Goal: Browse casually: Explore the website without a specific task or goal

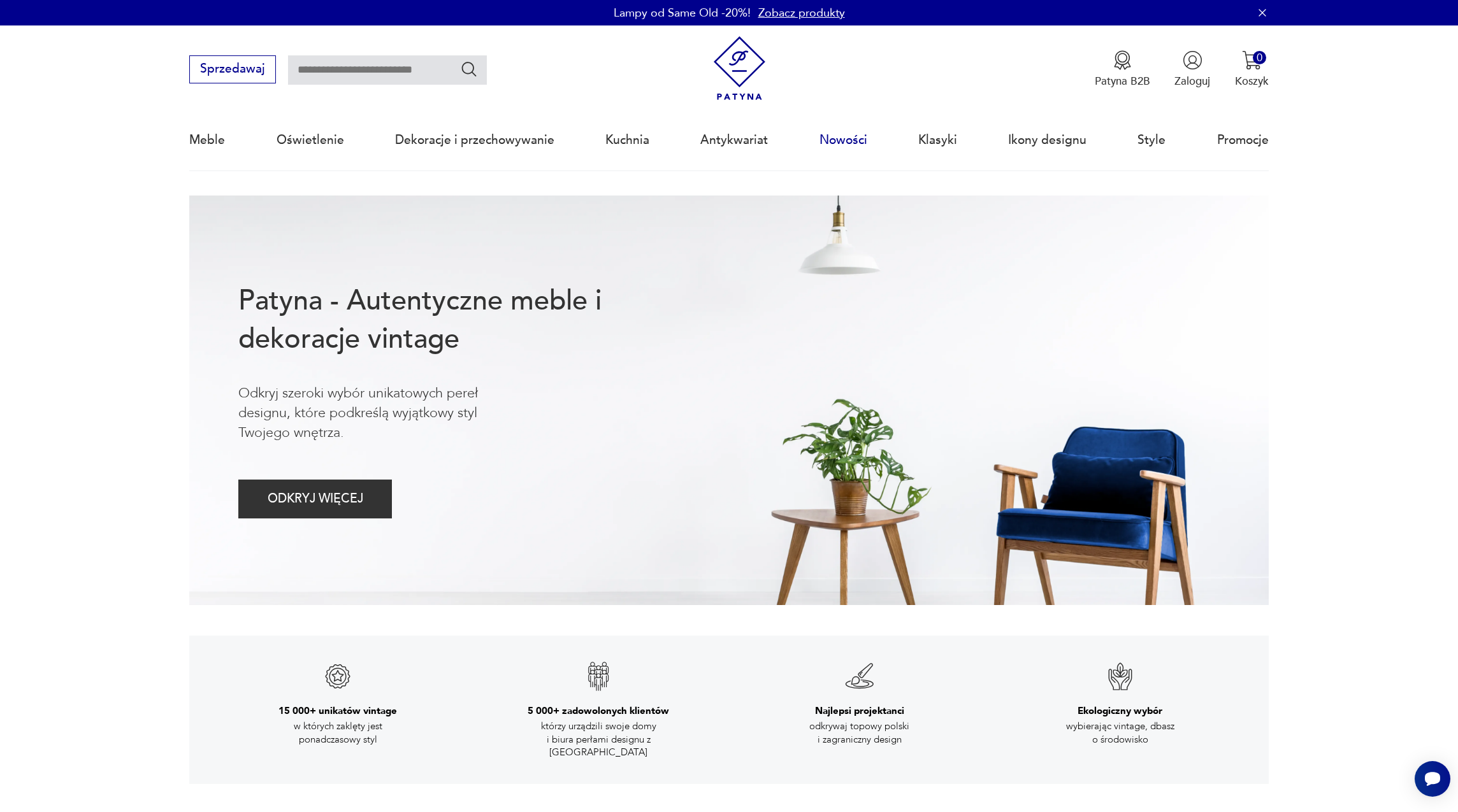
click at [837, 138] on link "Nowości" at bounding box center [843, 140] width 48 height 59
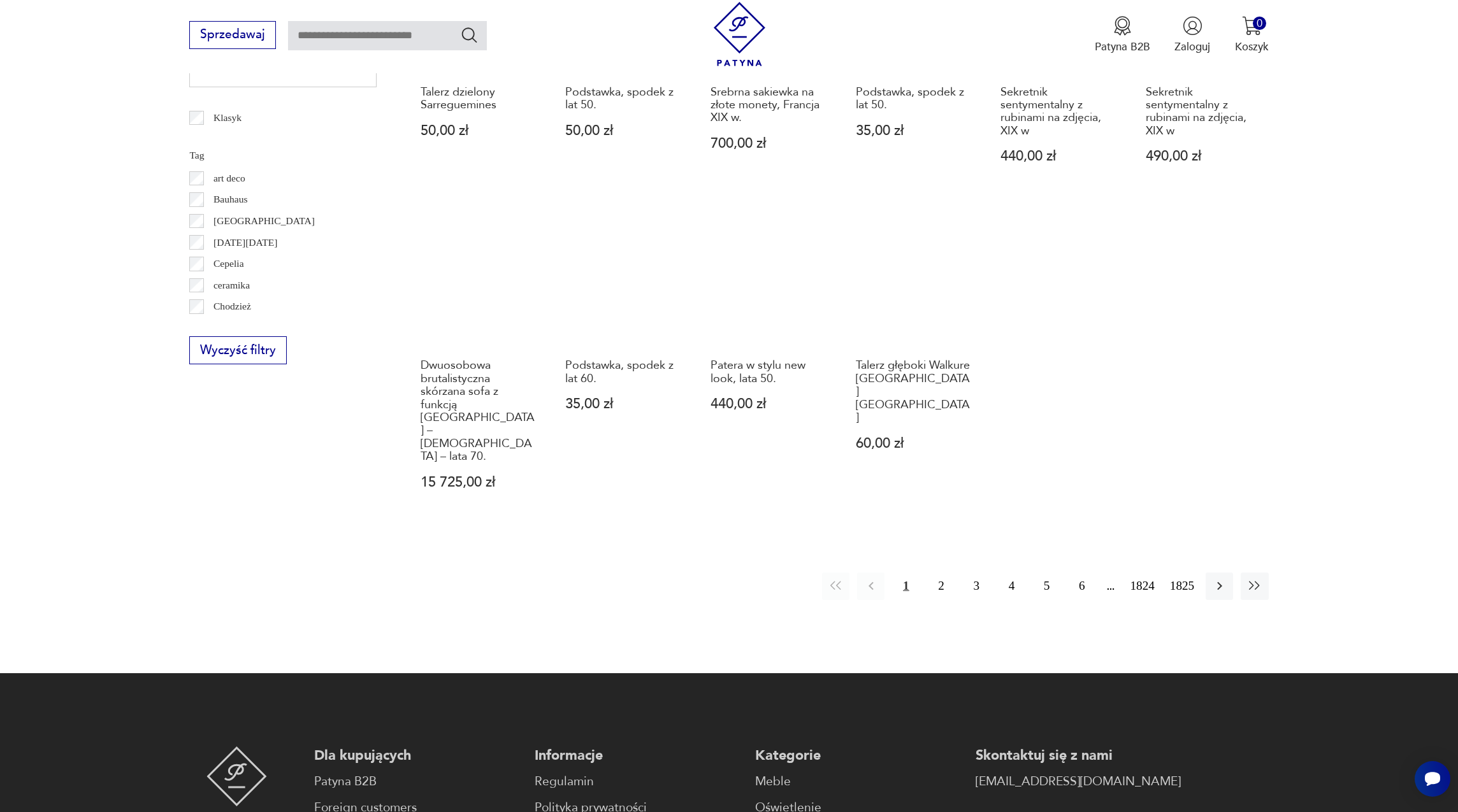
scroll to position [740, 0]
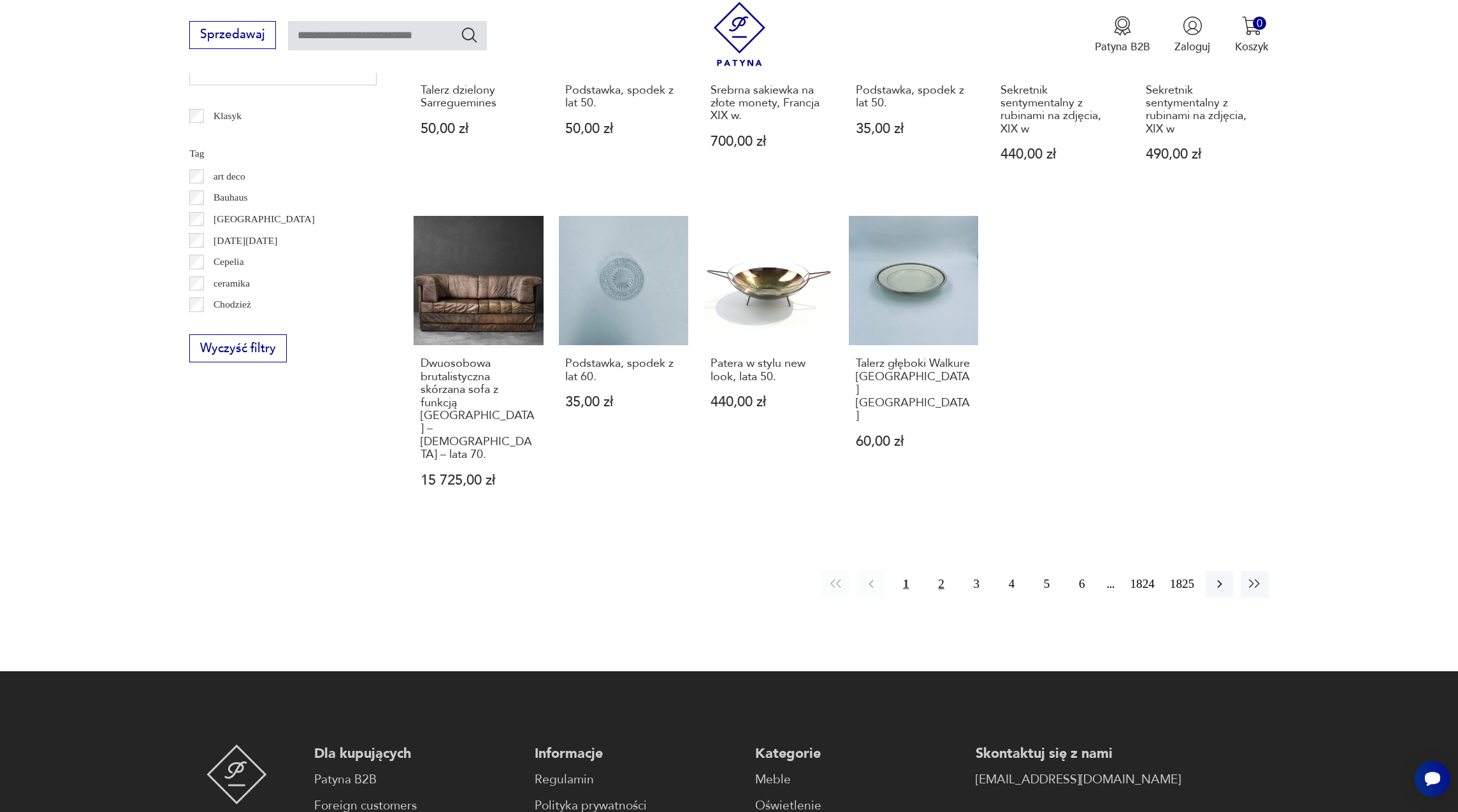
click at [935, 571] on button "2" at bounding box center [941, 584] width 28 height 28
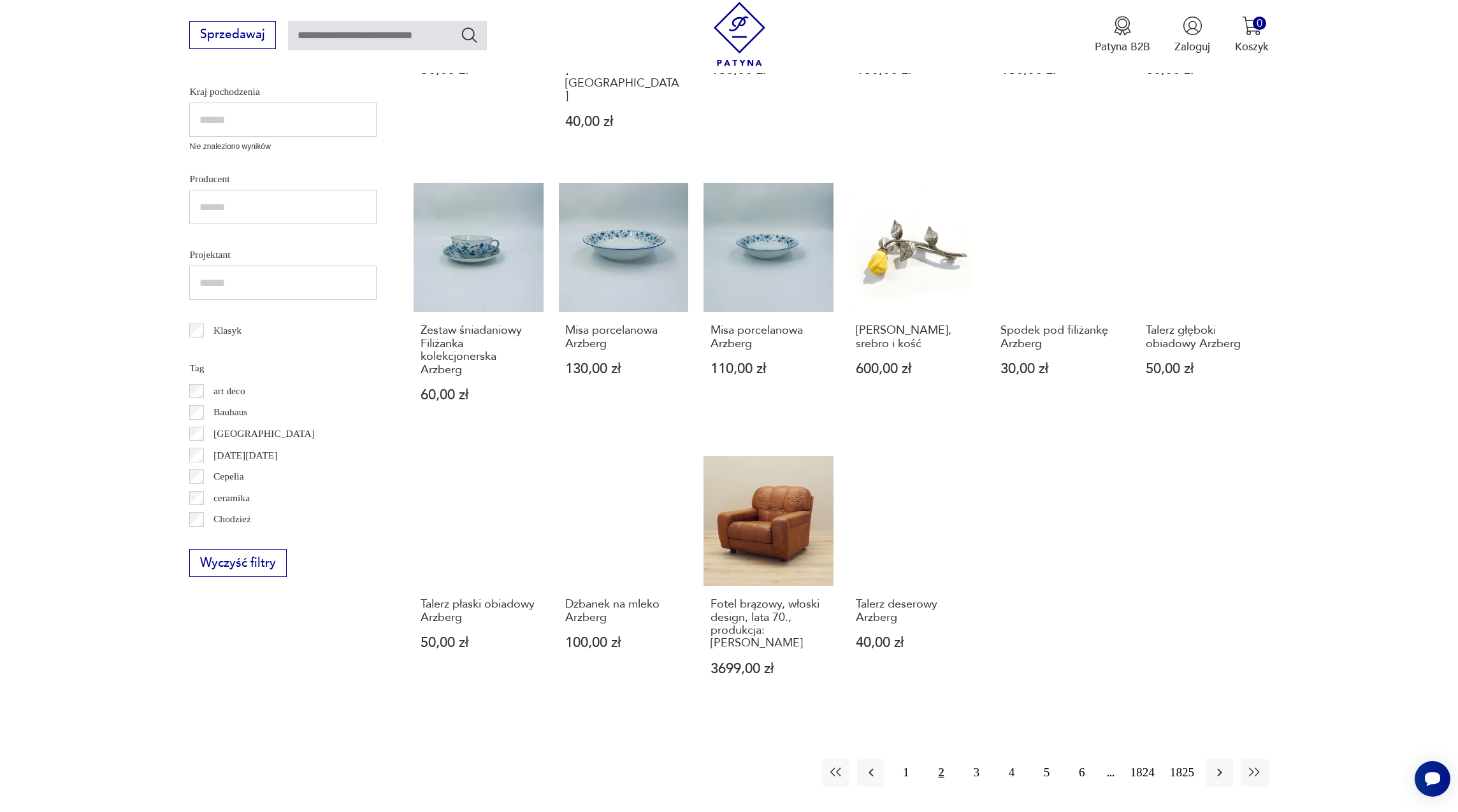
scroll to position [541, 0]
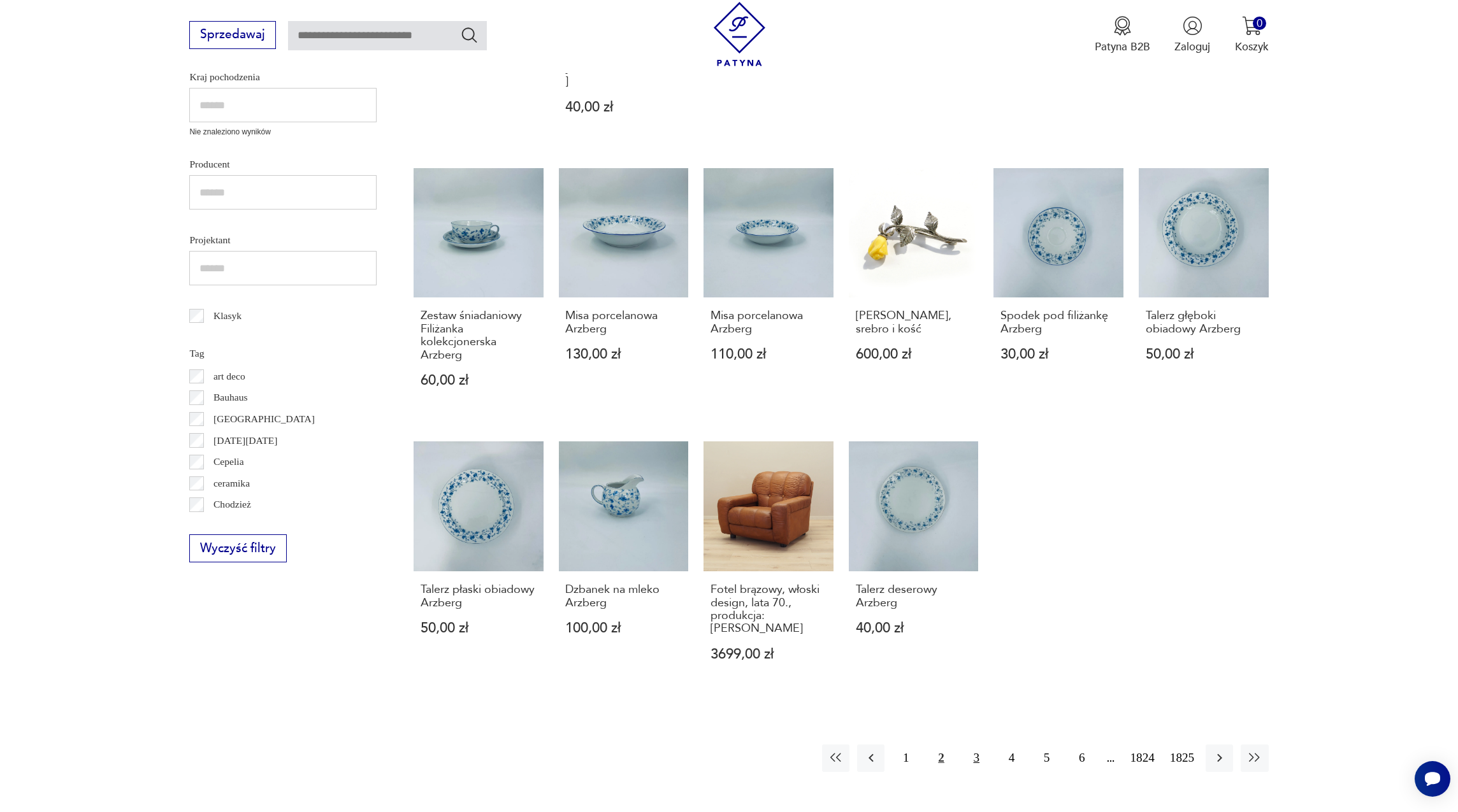
click at [970, 744] on button "3" at bounding box center [976, 758] width 28 height 28
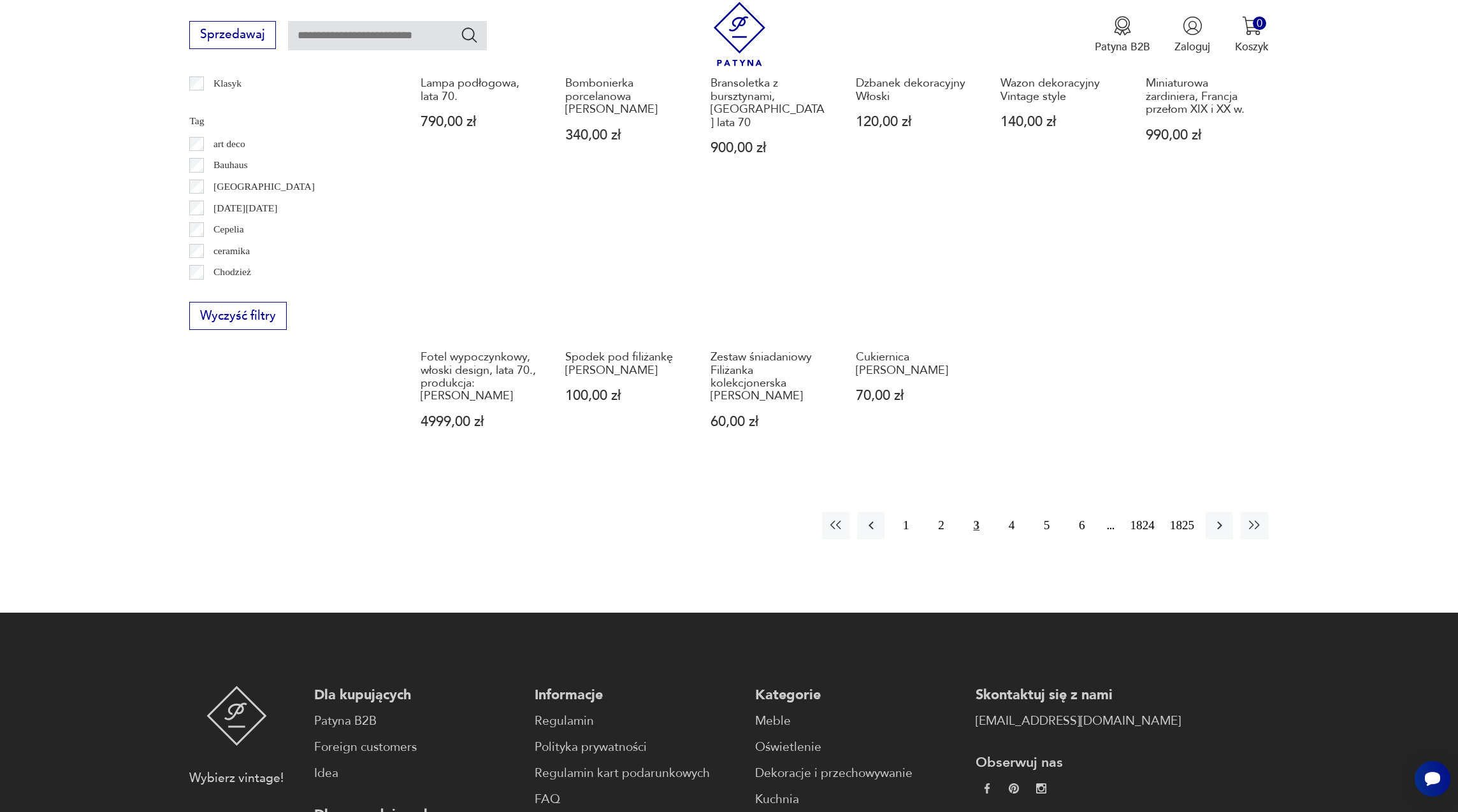
scroll to position [787, 0]
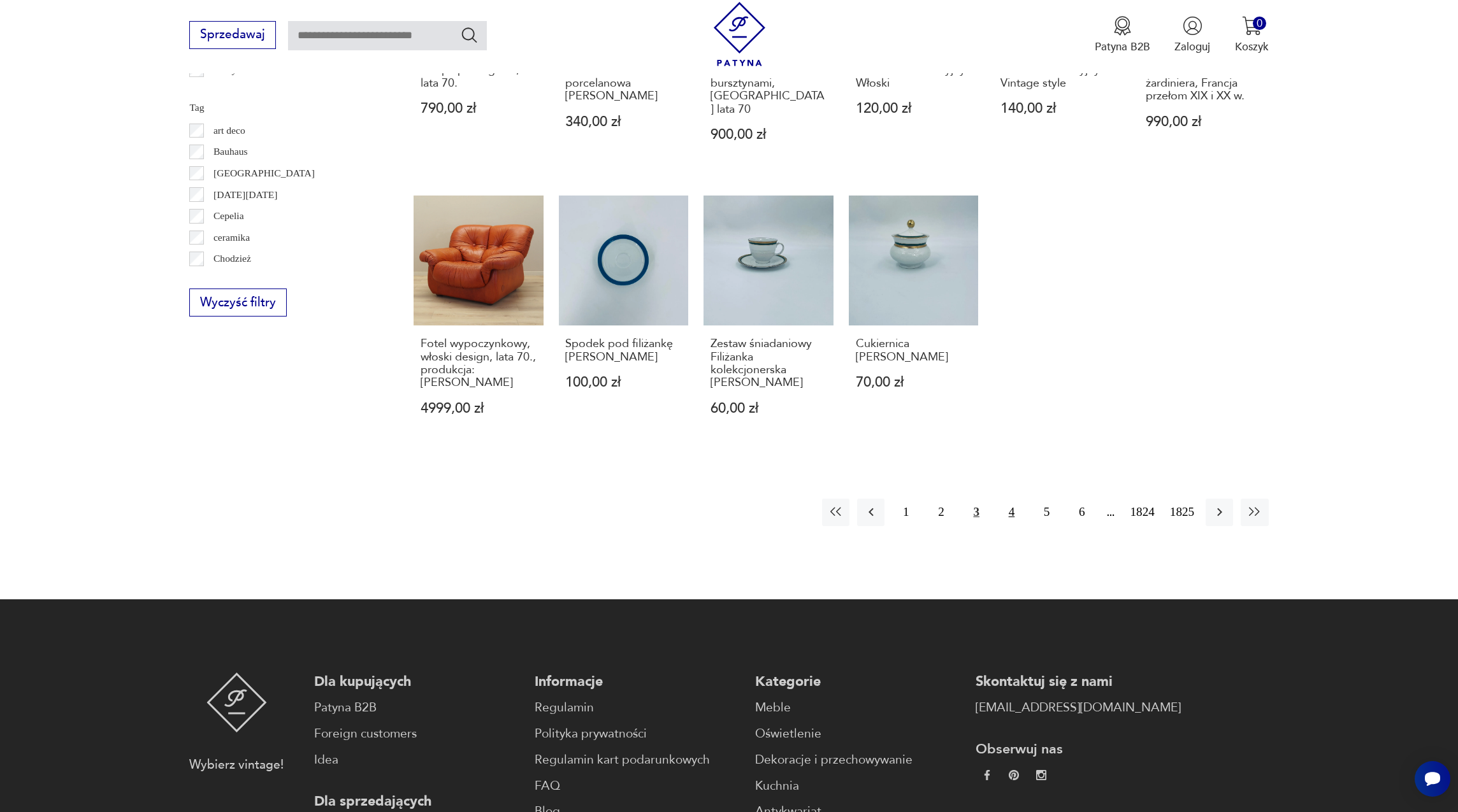
click at [1001, 498] on button "4" at bounding box center [1012, 512] width 28 height 28
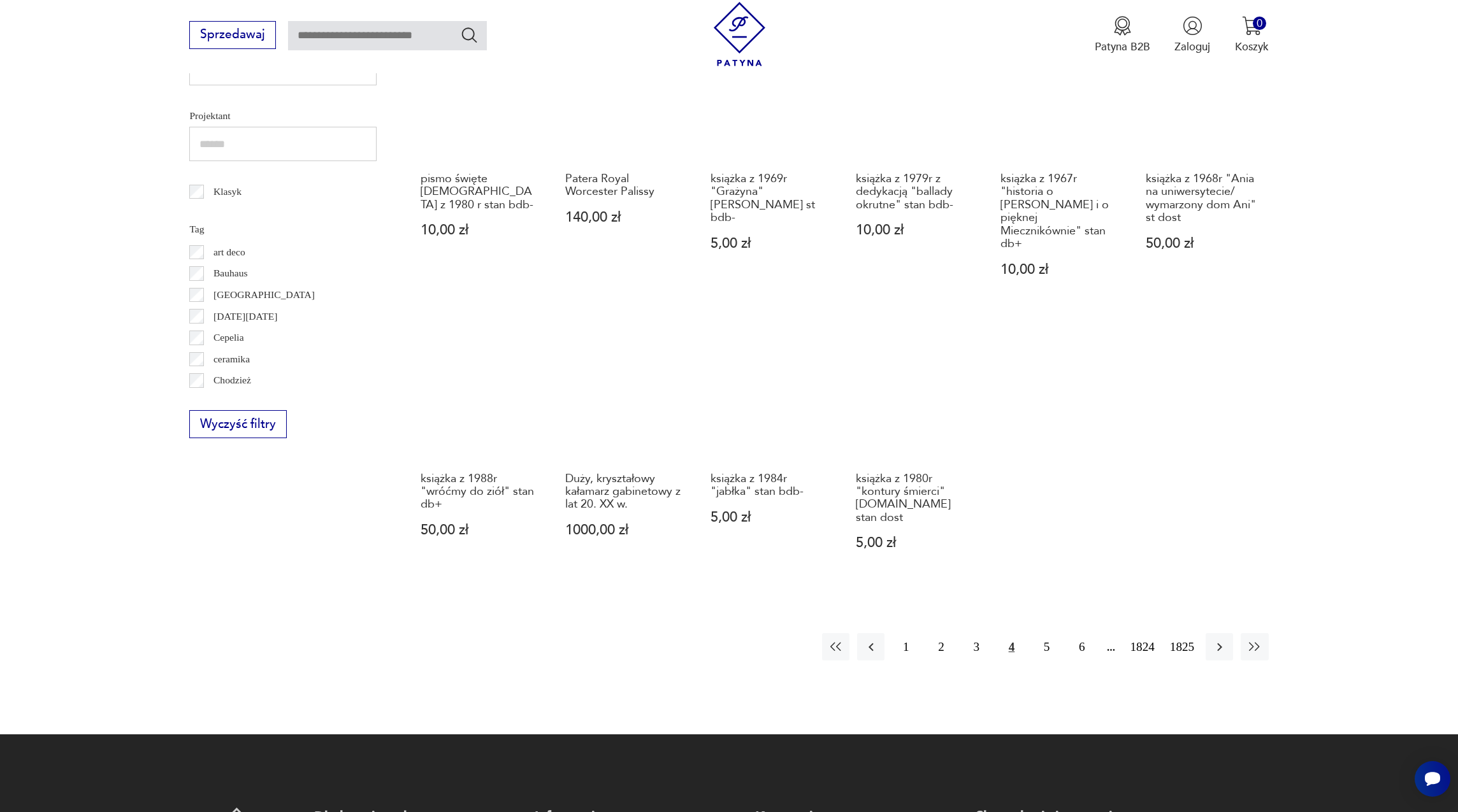
scroll to position [666, 0]
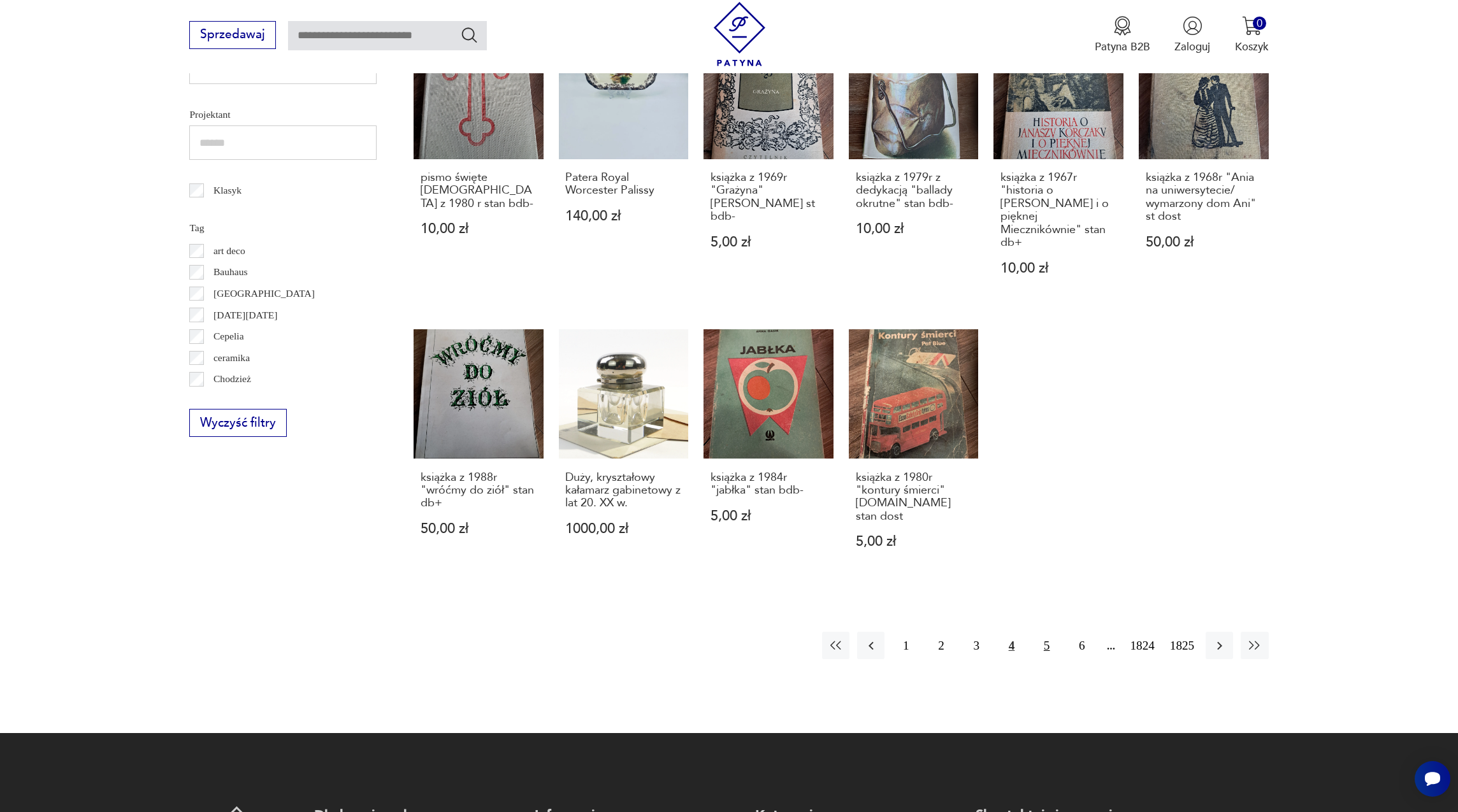
click at [1044, 632] on button "5" at bounding box center [1047, 645] width 28 height 28
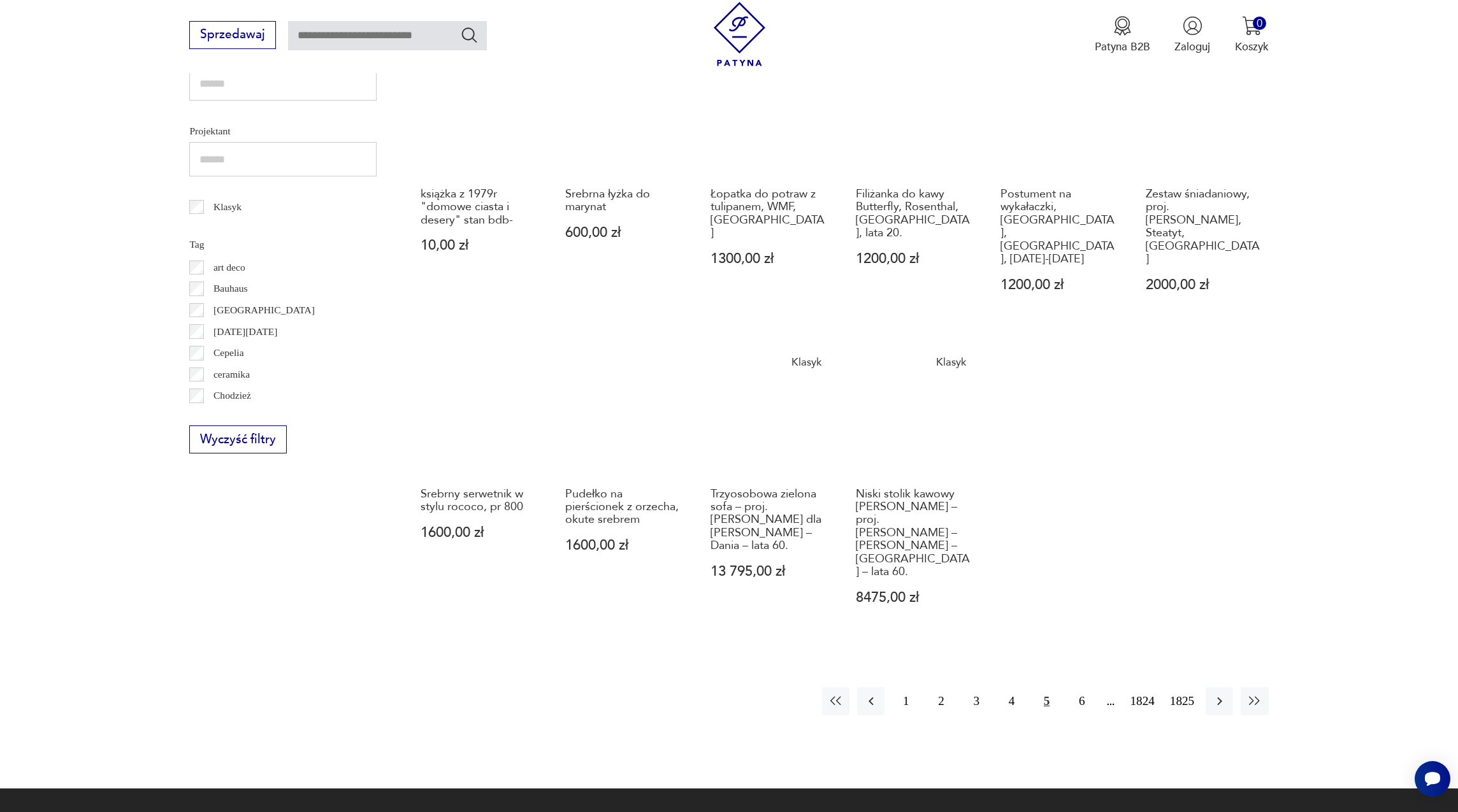
scroll to position [652, 0]
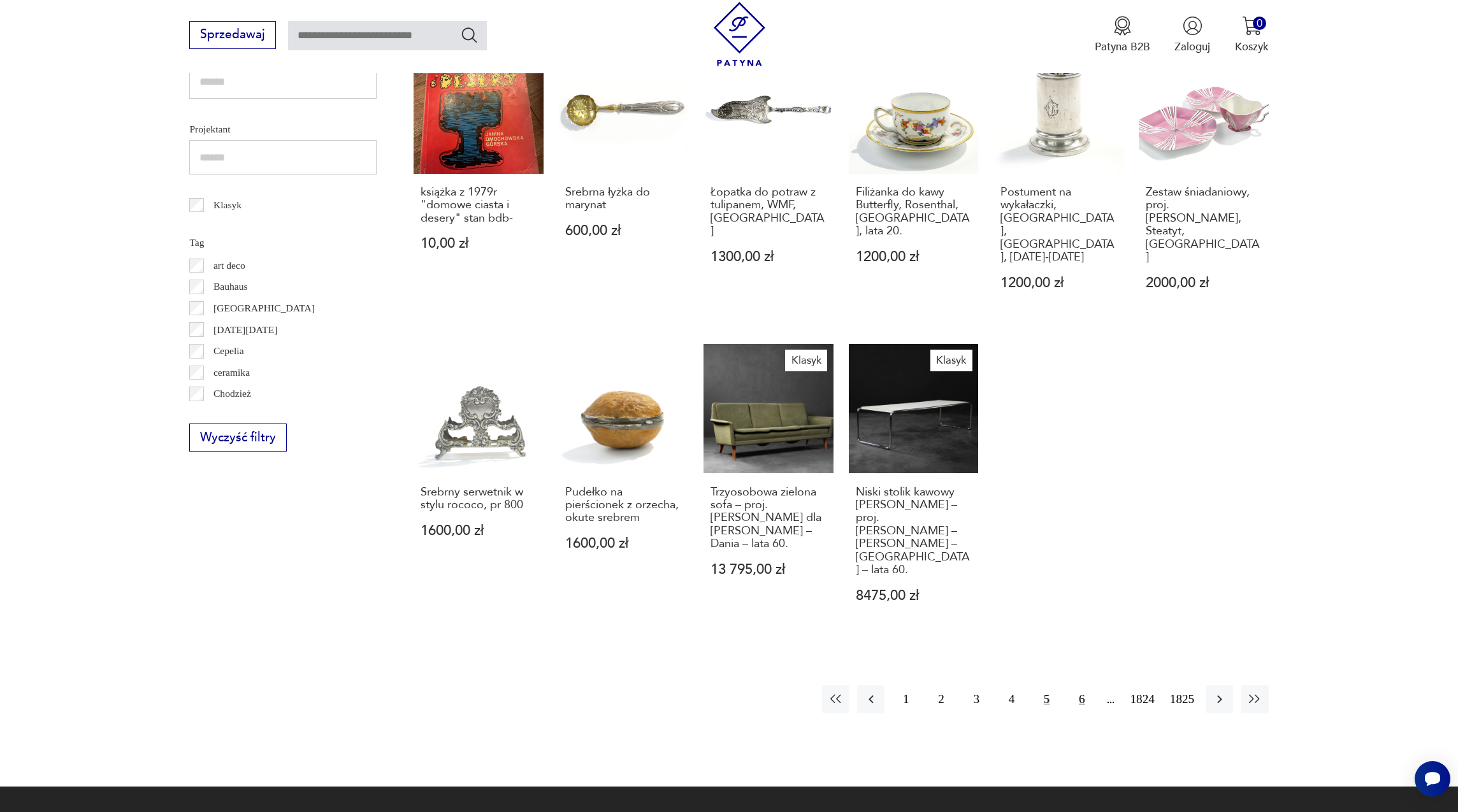
click at [1074, 685] on button "6" at bounding box center [1082, 699] width 28 height 28
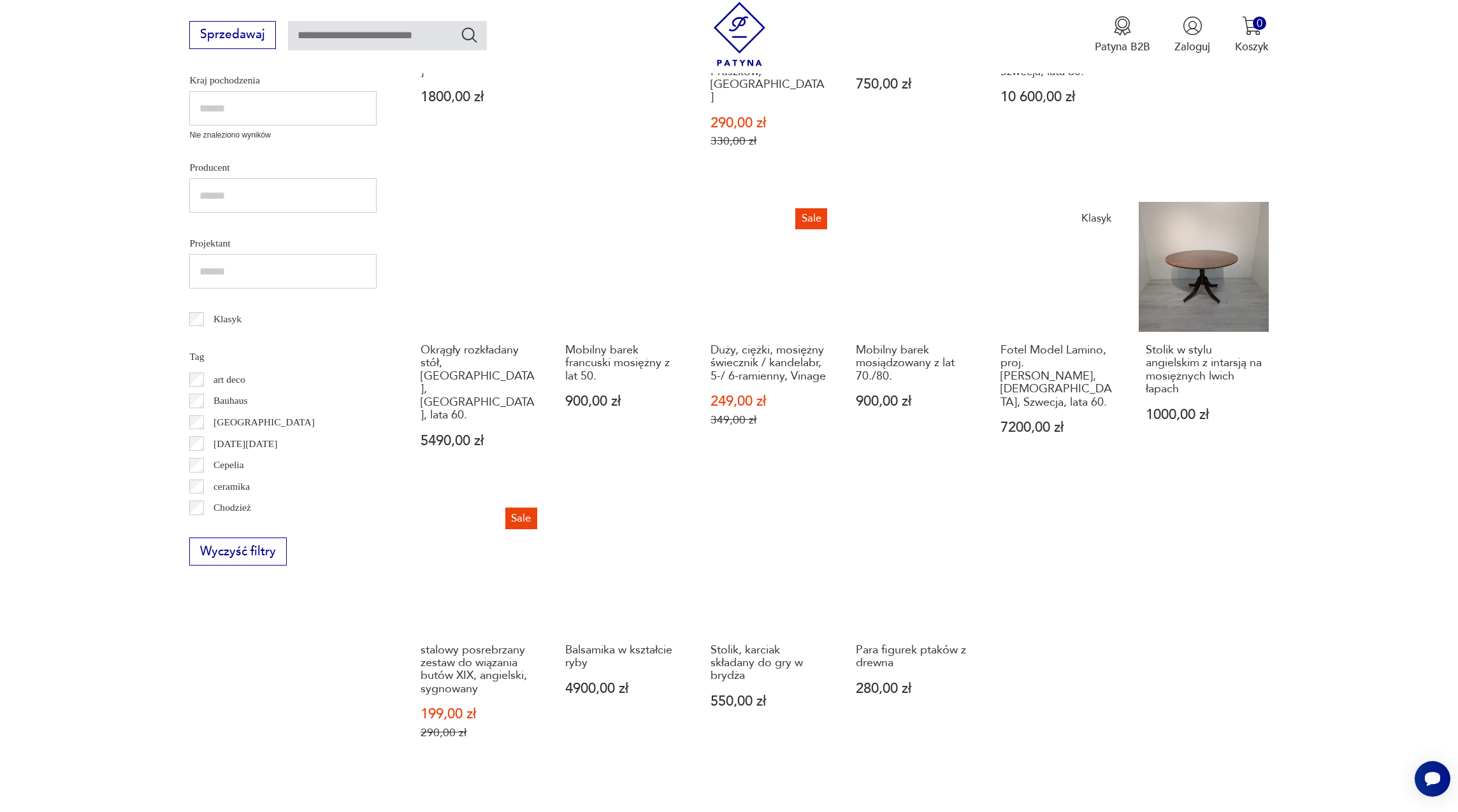
scroll to position [585, 0]
